Goal: Find contact information: Obtain details needed to contact an individual or organization

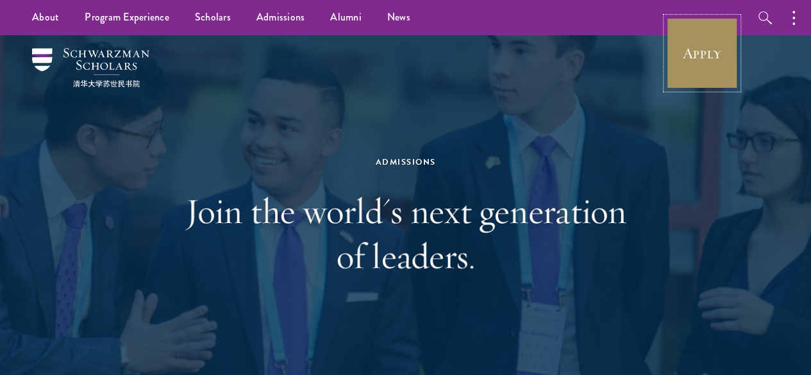
click at [706, 62] on link "Apply" at bounding box center [702, 53] width 72 height 72
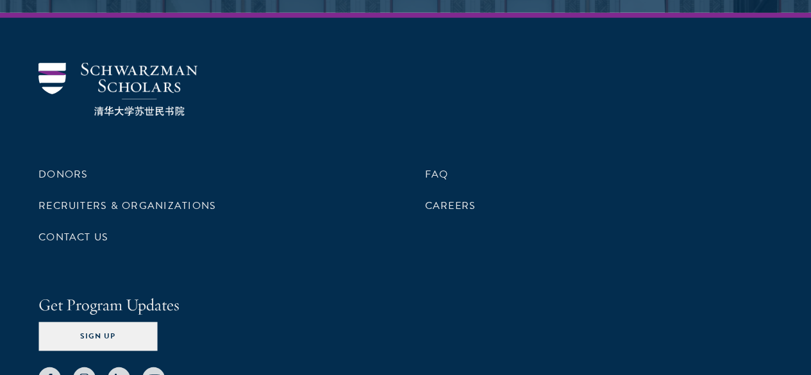
scroll to position [6546, 0]
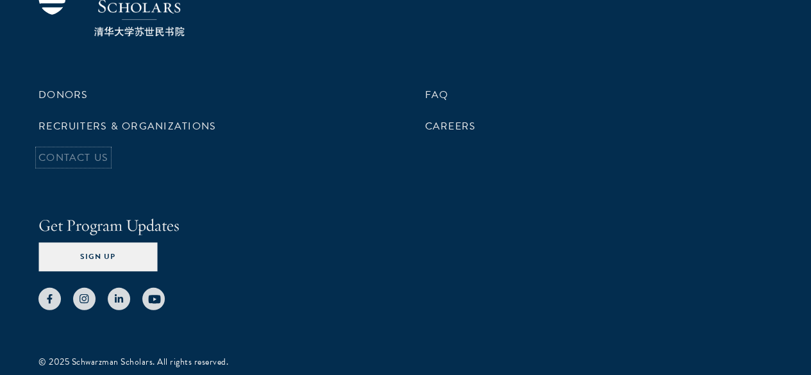
click at [108, 165] on link "Contact Us" at bounding box center [73, 157] width 70 height 15
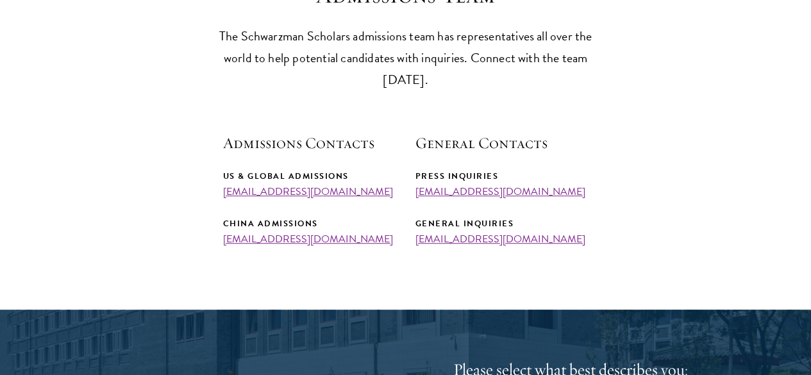
scroll to position [400, 0]
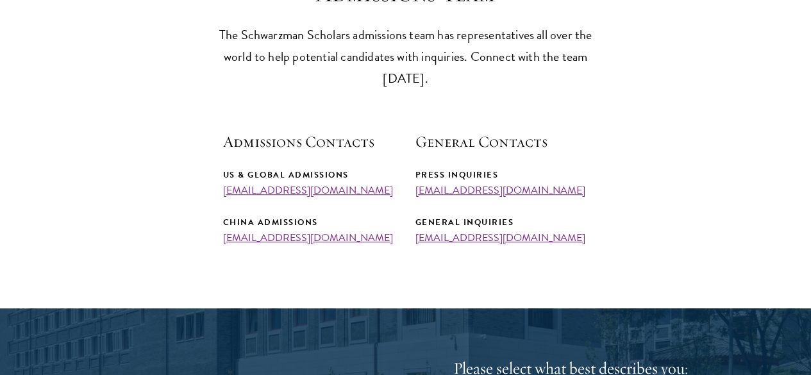
drag, startPoint x: 212, startPoint y: 205, endPoint x: 385, endPoint y: 210, distance: 173.3
click at [385, 210] on section "Admissions Team The Schwarzman Scholars admissions team has representatives all…" at bounding box center [405, 112] width 811 height 264
copy link "[EMAIL_ADDRESS][DOMAIN_NAME]"
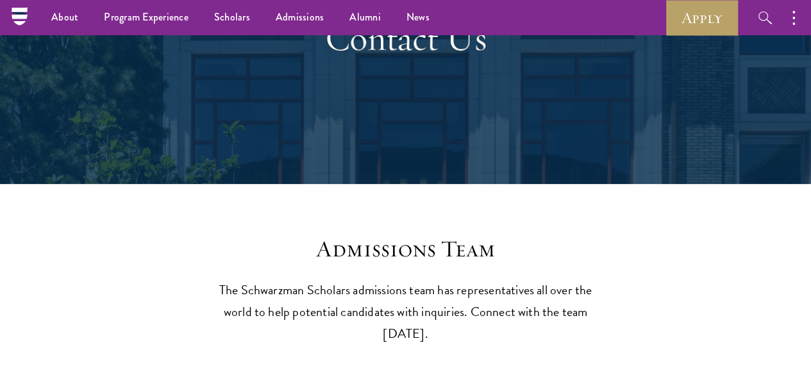
scroll to position [0, 0]
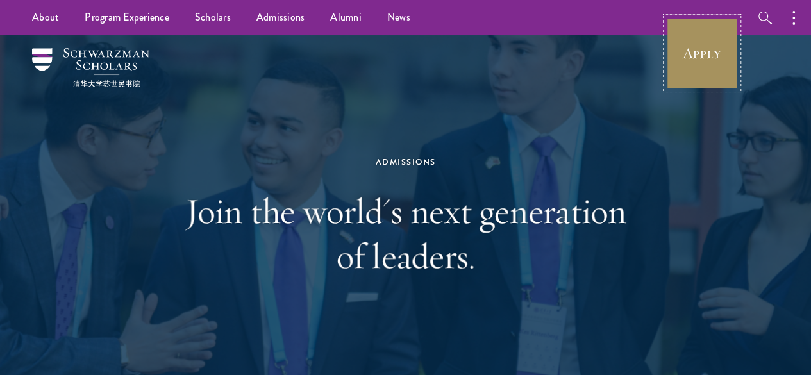
drag, startPoint x: 0, startPoint y: 0, endPoint x: 713, endPoint y: 56, distance: 714.8
click at [713, 56] on link "Apply" at bounding box center [702, 53] width 72 height 72
